Goal: Task Accomplishment & Management: Use online tool/utility

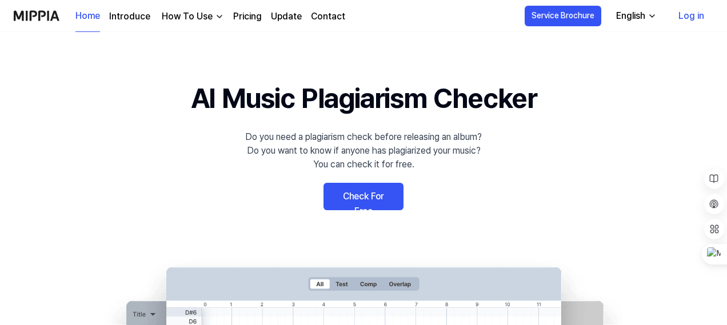
click at [694, 20] on link "Log in" at bounding box center [691, 16] width 44 height 32
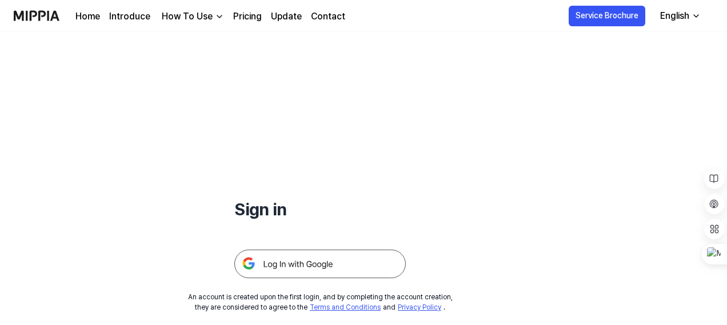
click at [305, 271] on img at bounding box center [319, 264] width 171 height 29
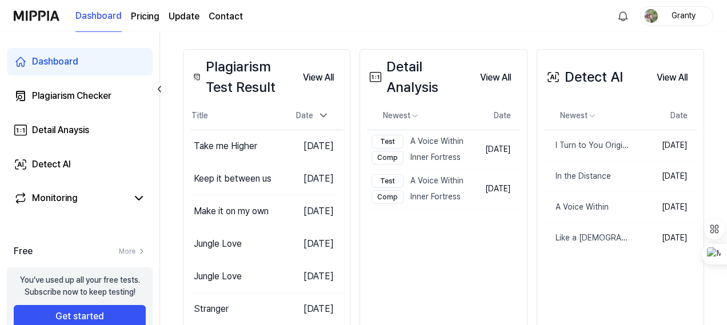
scroll to position [204, 0]
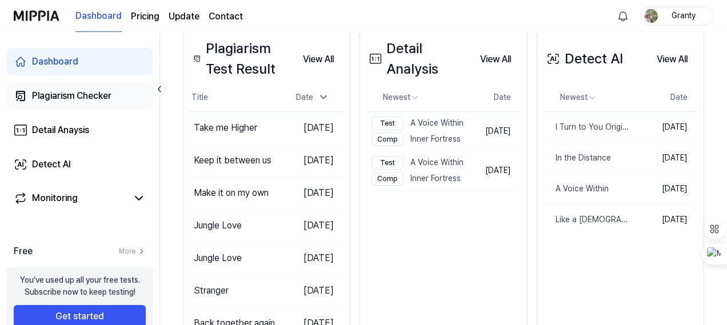
click at [70, 101] on div "Plagiarism Checker" at bounding box center [71, 96] width 79 height 14
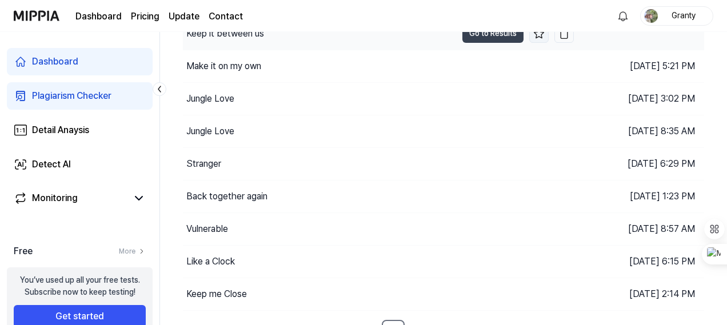
scroll to position [170, 0]
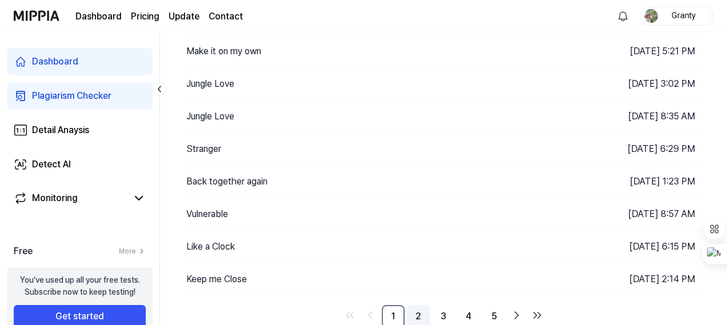
click at [427, 307] on link "2" at bounding box center [418, 316] width 23 height 23
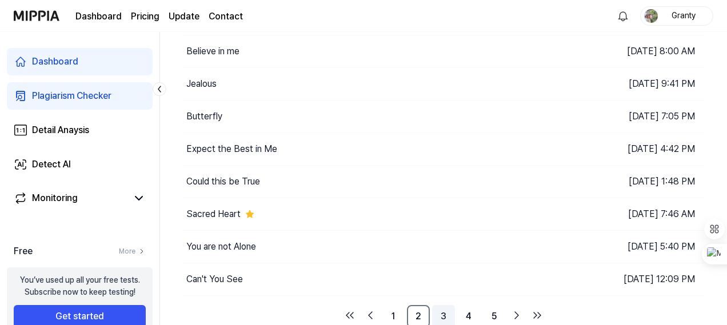
click at [446, 310] on link "3" at bounding box center [443, 316] width 23 height 23
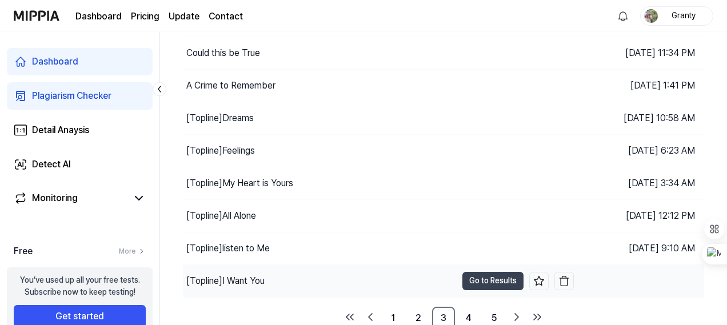
scroll to position [170, 0]
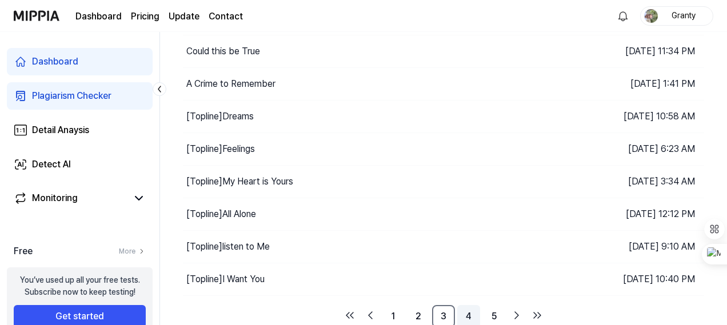
click at [470, 314] on link "4" at bounding box center [468, 316] width 23 height 23
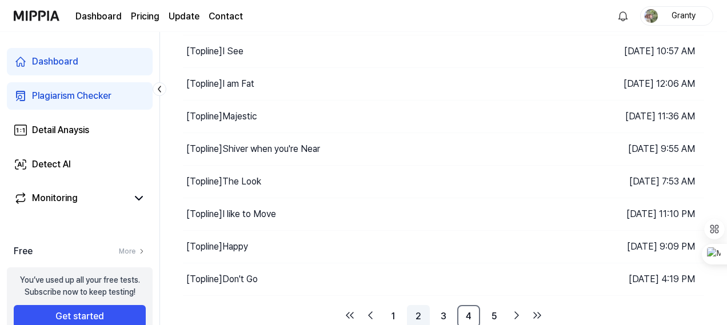
click at [426, 307] on link "2" at bounding box center [418, 316] width 23 height 23
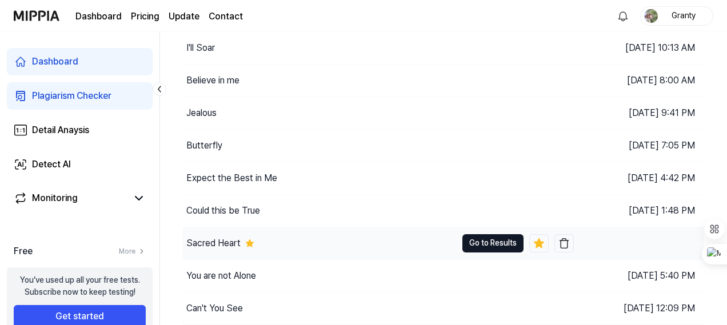
scroll to position [170, 0]
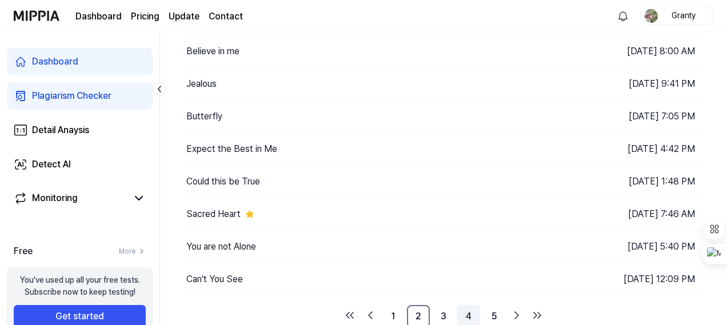
click at [468, 310] on link "4" at bounding box center [468, 316] width 23 height 23
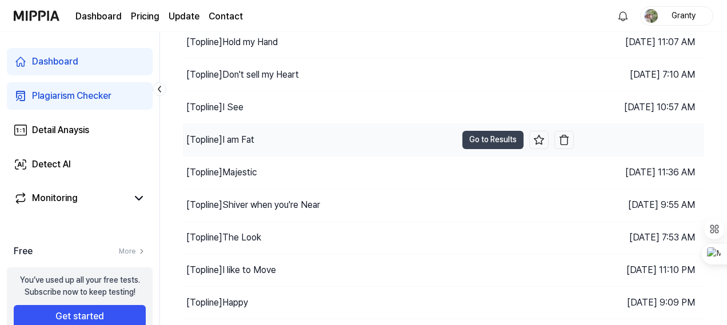
scroll to position [170, 0]
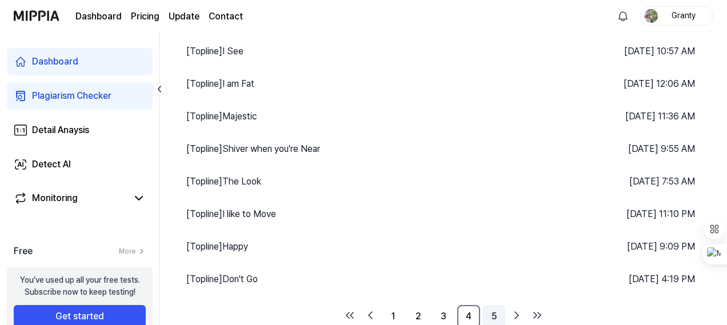
click at [490, 310] on link "5" at bounding box center [493, 316] width 23 height 23
